Goal: Use online tool/utility: Utilize a website feature to perform a specific function

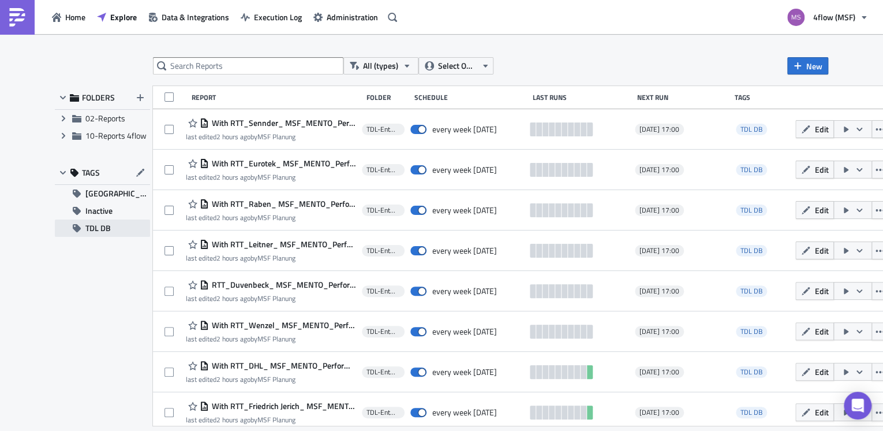
click at [91, 228] on span "TDL DB" at bounding box center [97, 227] width 25 height 17
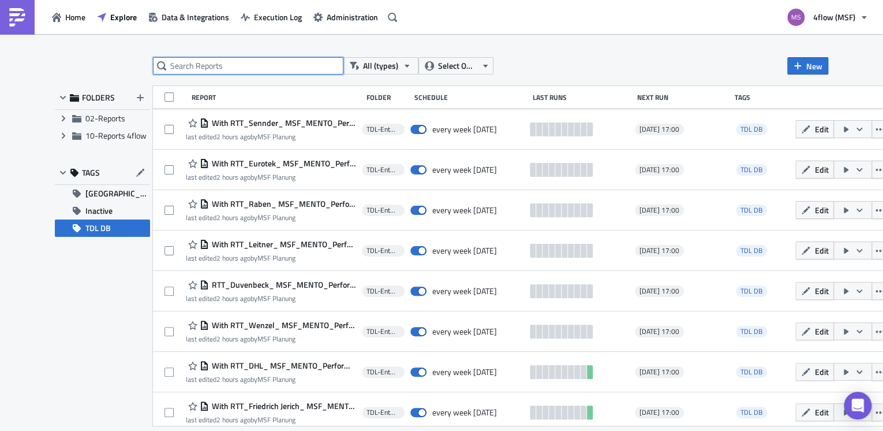
click at [200, 62] on input "text" at bounding box center [248, 65] width 190 height 17
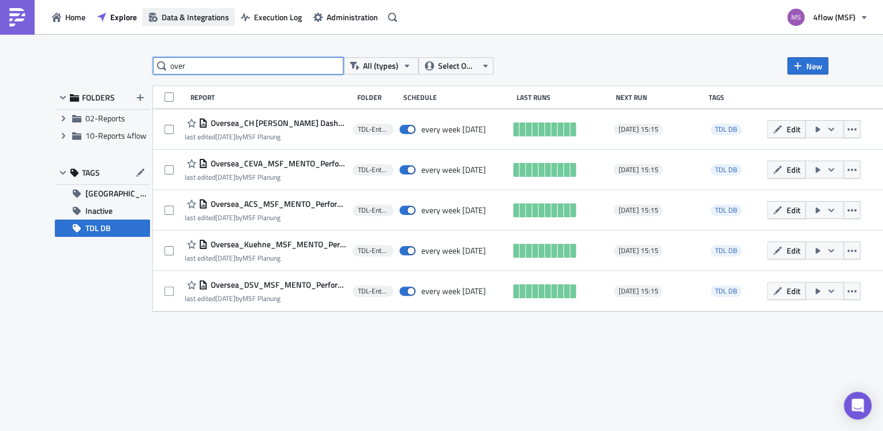
type input "over"
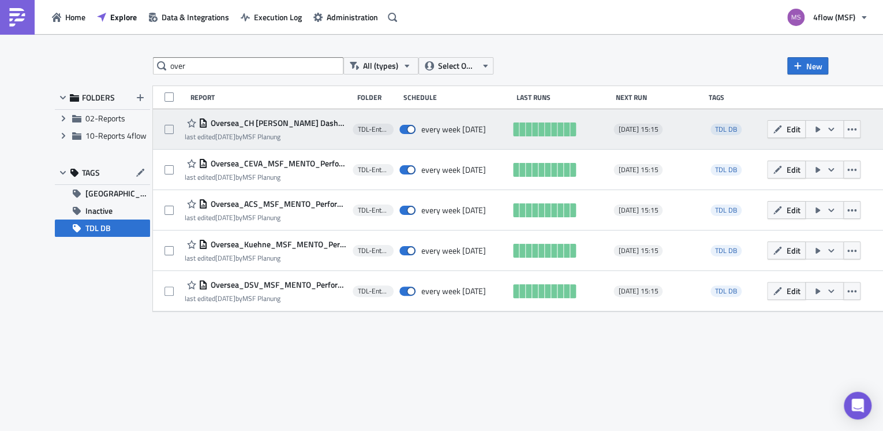
click at [836, 132] on icon "button" at bounding box center [831, 129] width 9 height 9
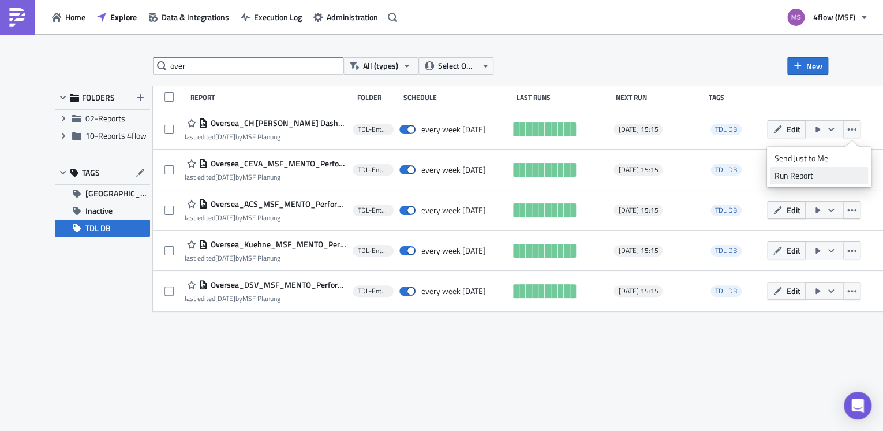
click at [800, 175] on div "Run Report" at bounding box center [819, 176] width 90 height 12
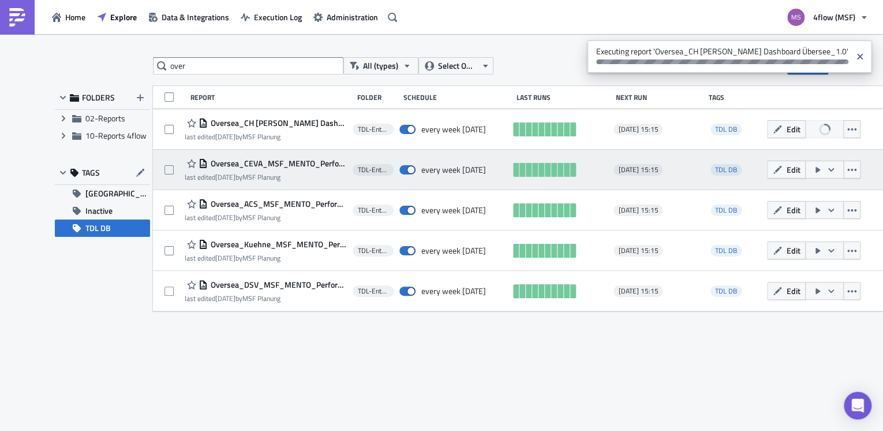
click at [836, 171] on icon "button" at bounding box center [831, 169] width 9 height 9
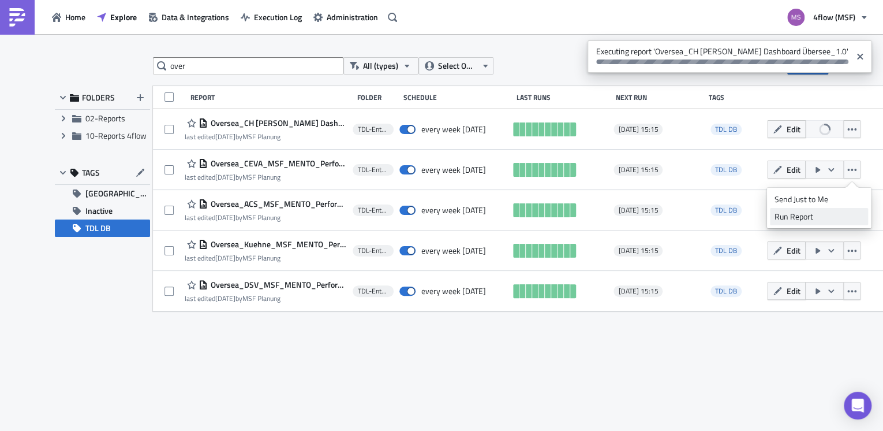
click at [810, 214] on div "Run Report" at bounding box center [819, 217] width 90 height 12
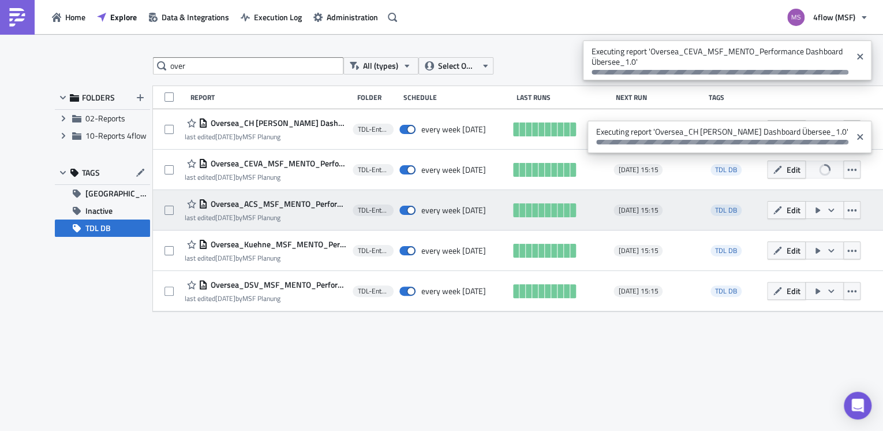
click at [834, 210] on icon "button" at bounding box center [831, 209] width 6 height 3
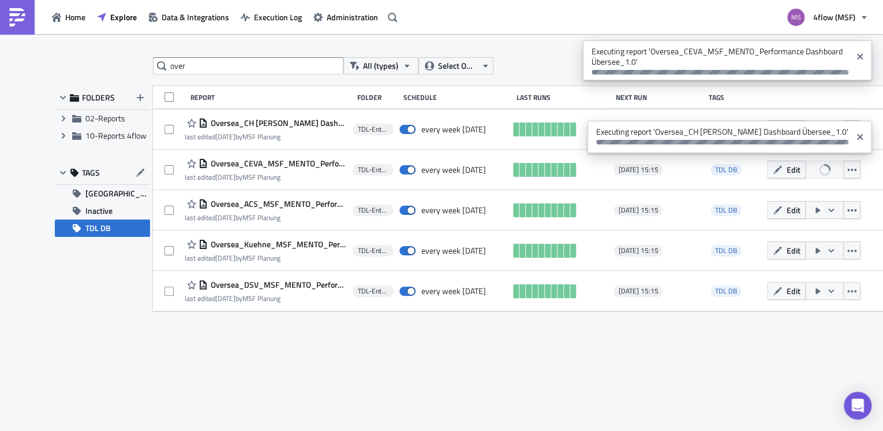
click at [792, 324] on div "over All (types) Select Owner New FOLDERS Expand group 02-Reports Expand group …" at bounding box center [441, 233] width 785 height 352
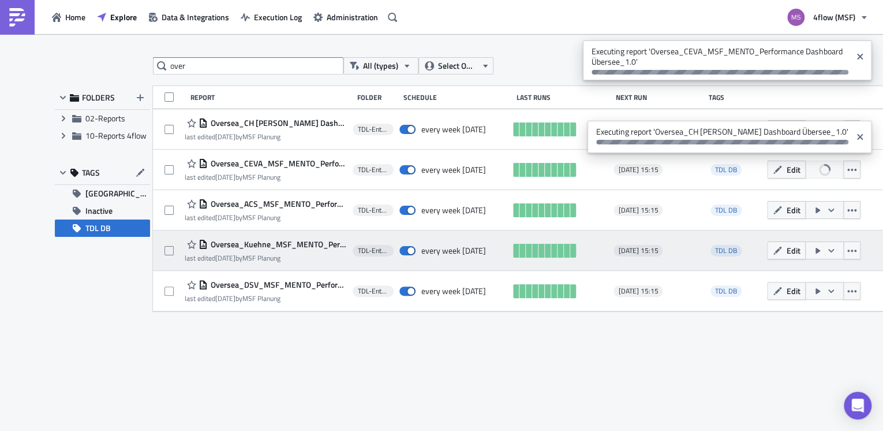
click at [836, 249] on icon "button" at bounding box center [831, 250] width 9 height 9
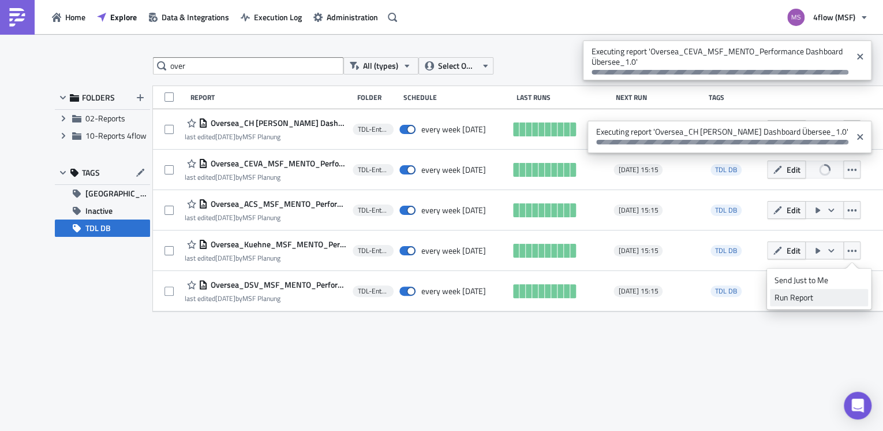
click at [797, 296] on div "Run Report" at bounding box center [819, 298] width 90 height 12
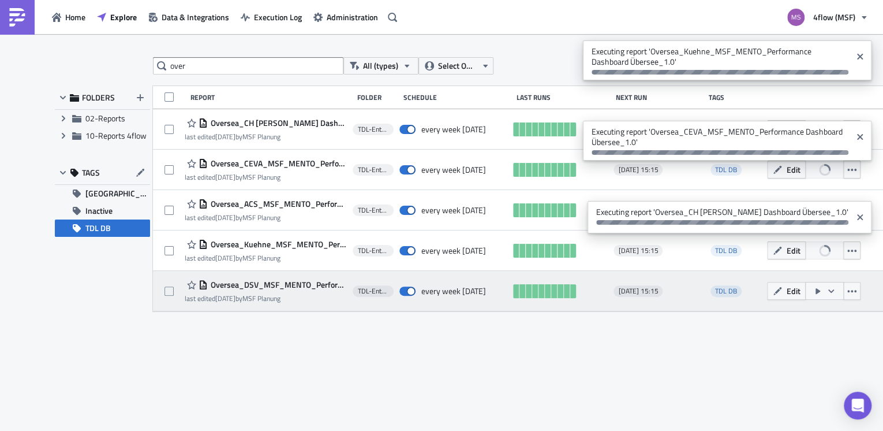
click at [834, 289] on icon "button" at bounding box center [831, 290] width 6 height 3
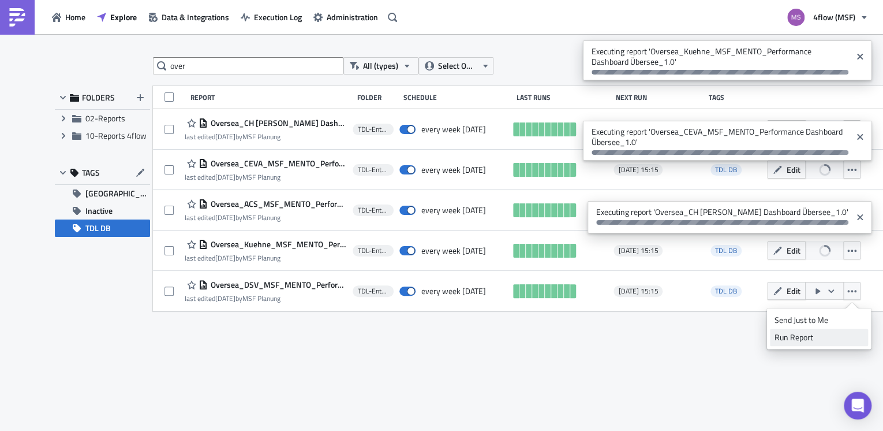
click at [792, 338] on div "Run Report" at bounding box center [819, 337] width 90 height 12
